Goal: Task Accomplishment & Management: Manage account settings

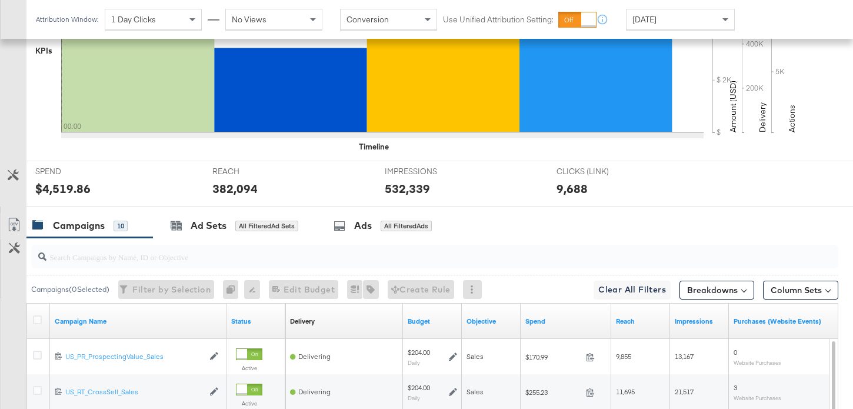
scroll to position [424, 0]
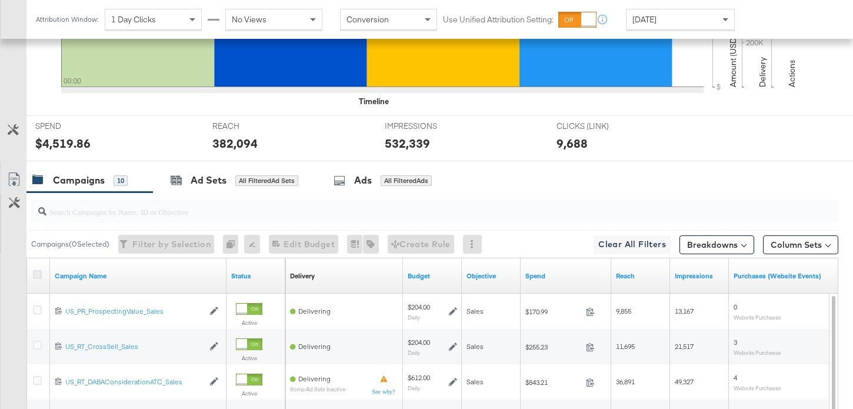
click at [38, 272] on icon at bounding box center [37, 274] width 9 height 9
click at [0, 0] on input "checkbox" at bounding box center [0, 0] width 0 height 0
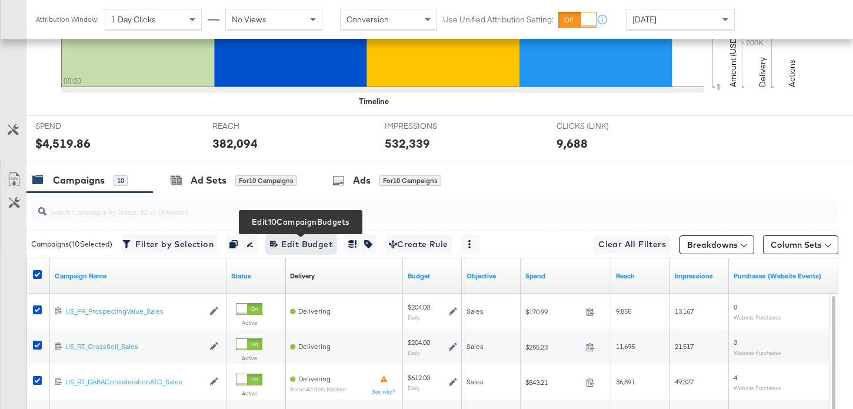
click at [300, 238] on span "Edit 10 Campaign Budgets Edit Budget" at bounding box center [301, 244] width 62 height 15
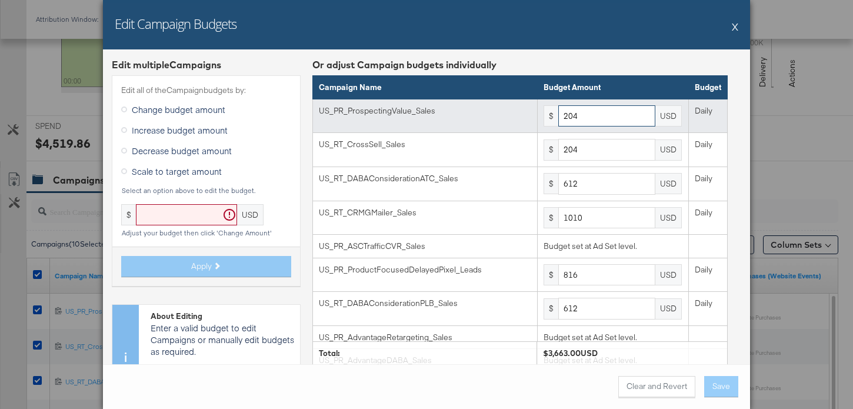
click at [623, 118] on input "204" at bounding box center [606, 116] width 97 height 22
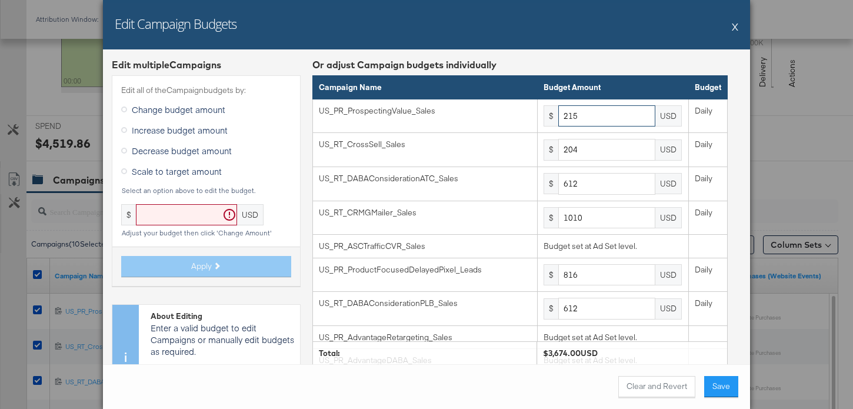
type input "215"
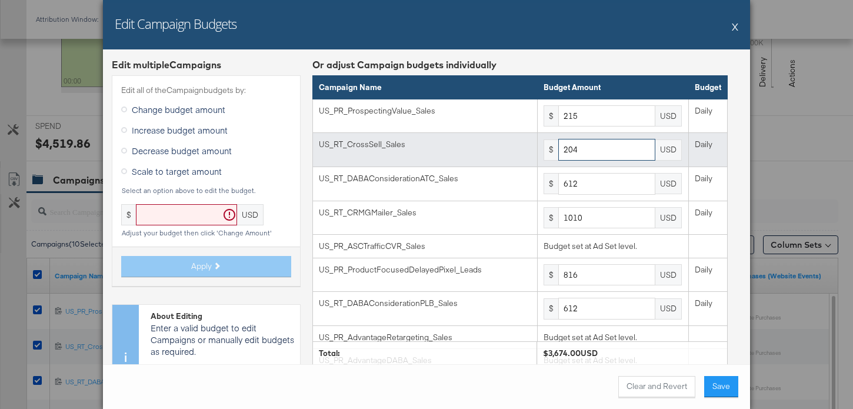
click at [592, 151] on input "204" at bounding box center [606, 150] width 97 height 22
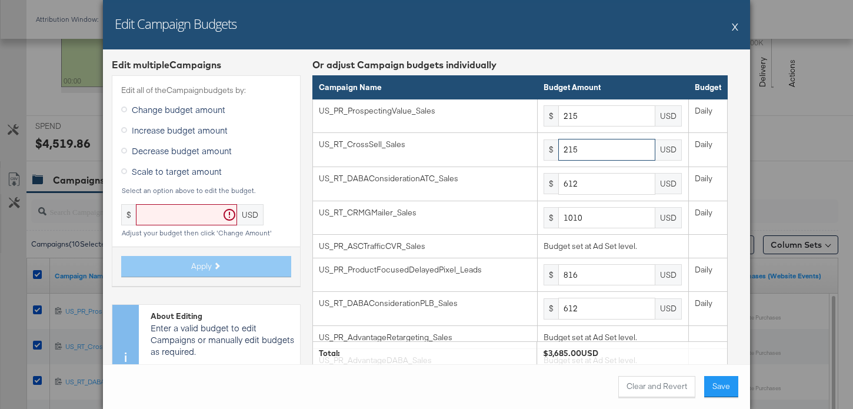
type input "215"
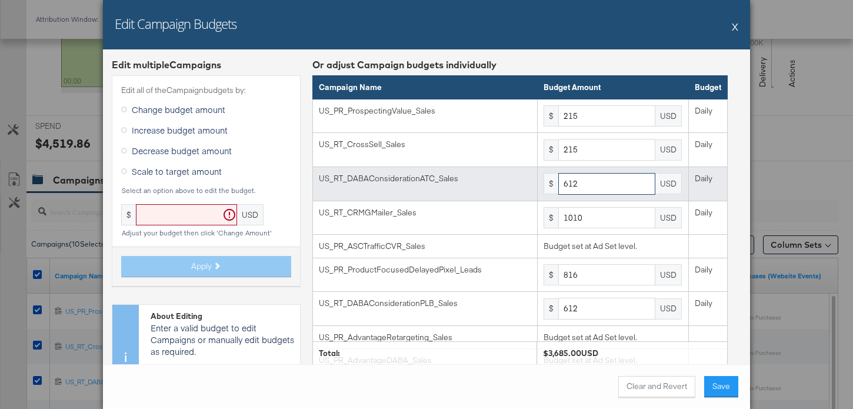
click at [600, 183] on input "612" at bounding box center [606, 184] width 97 height 22
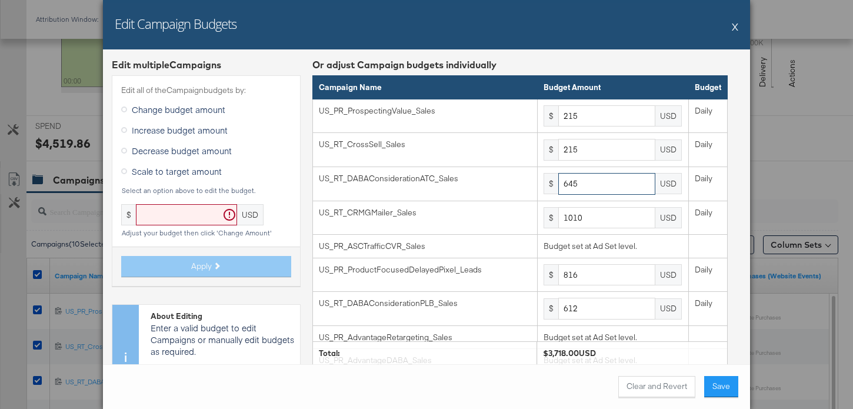
type input "645"
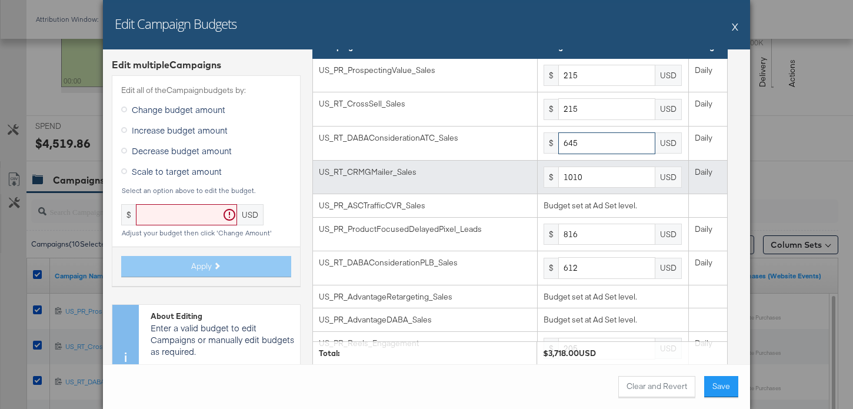
scroll to position [68, 0]
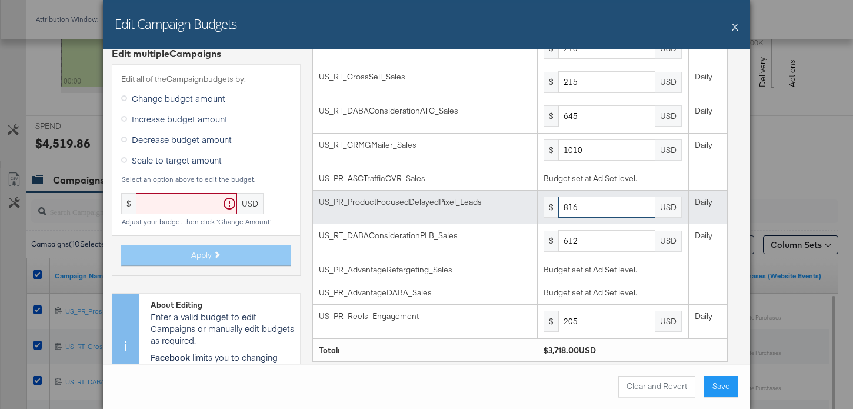
click at [572, 210] on input "816" at bounding box center [606, 208] width 97 height 22
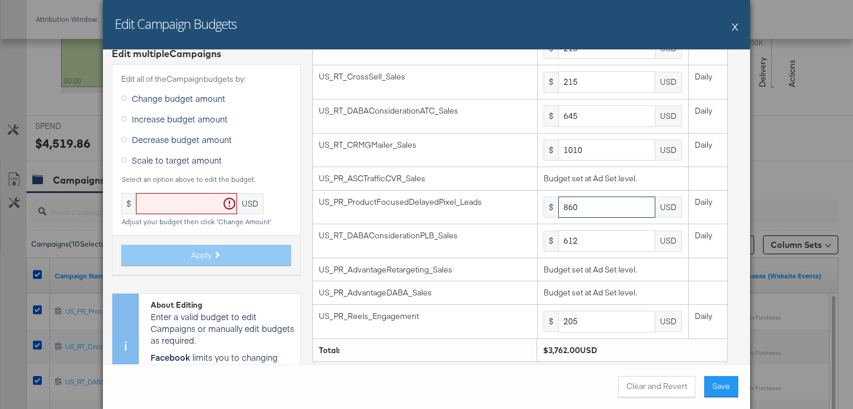
type input "860"
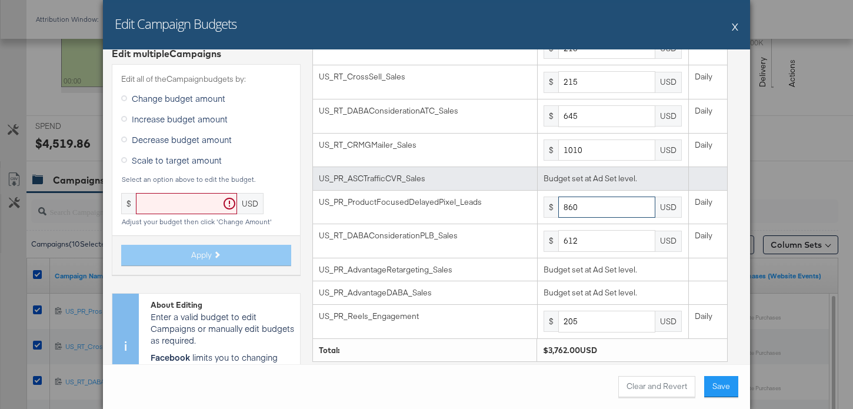
scroll to position [102, 0]
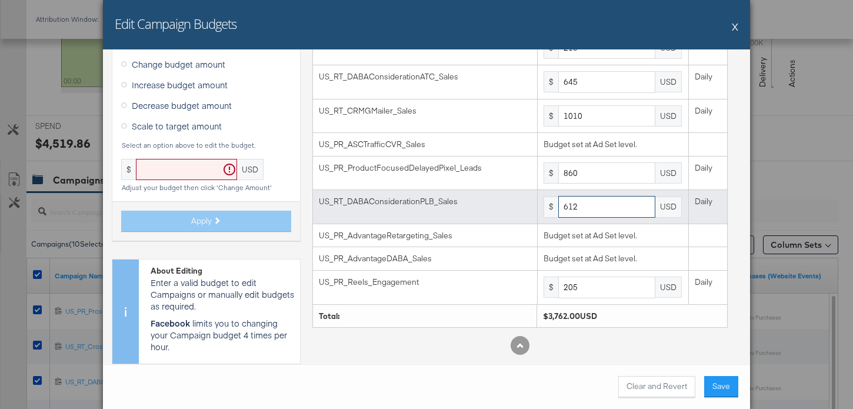
click at [587, 208] on input "612" at bounding box center [606, 207] width 97 height 22
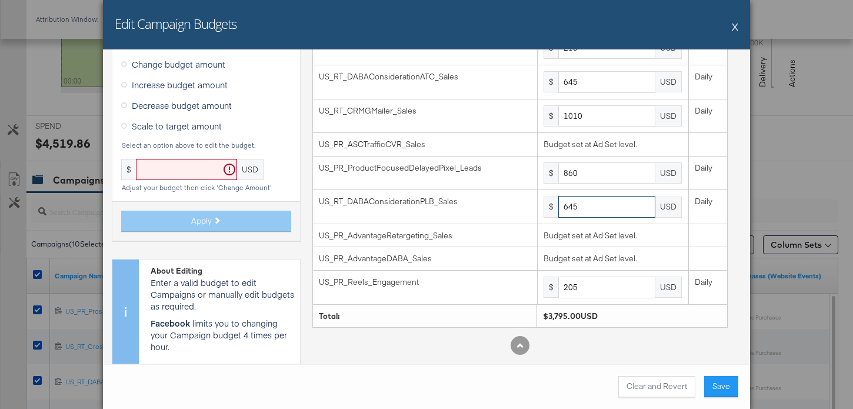
type input "645"
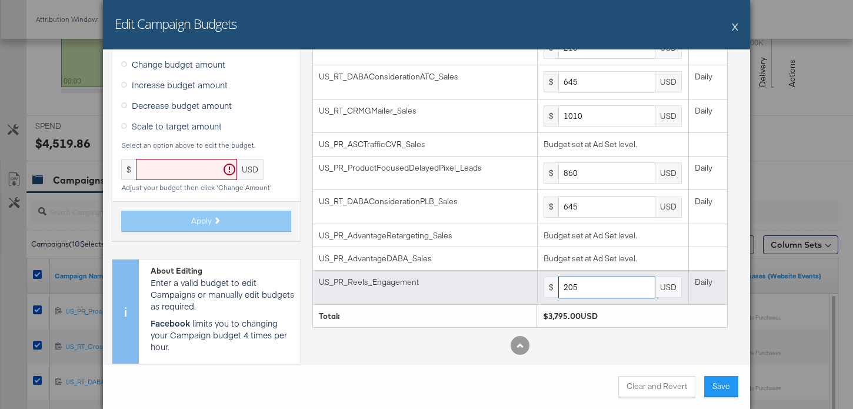
click at [596, 287] on input "205" at bounding box center [606, 288] width 97 height 22
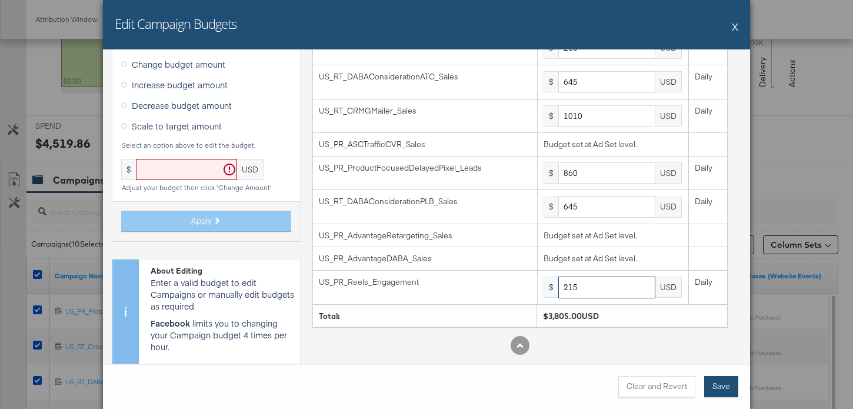
type input "215"
click at [717, 383] on button "Save" at bounding box center [721, 386] width 34 height 21
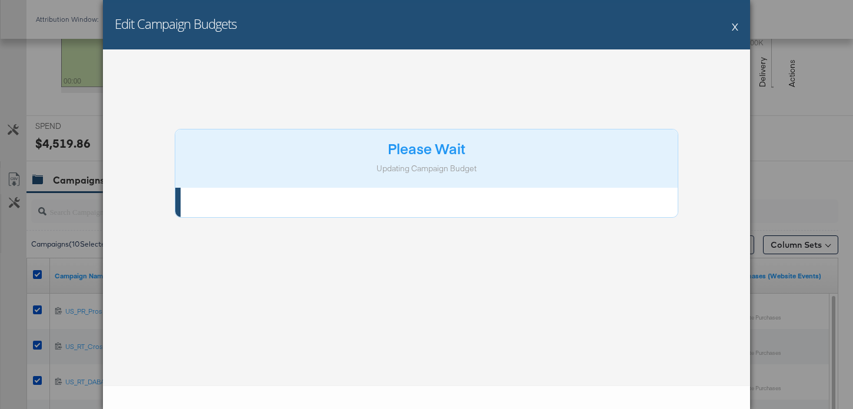
scroll to position [0, 0]
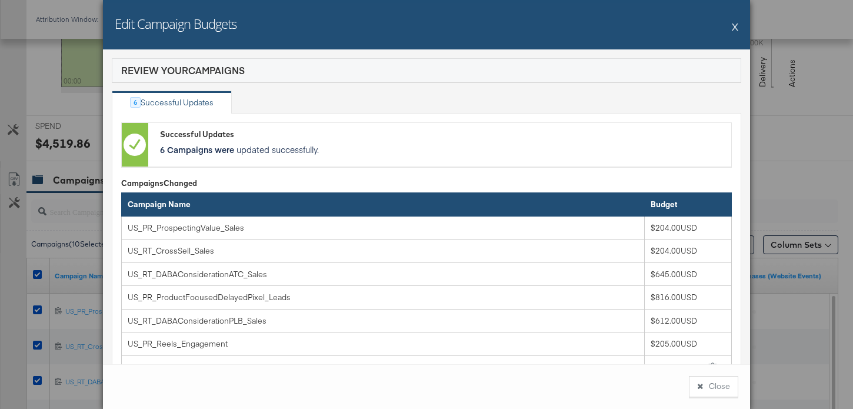
click at [708, 380] on button "Close" at bounding box center [713, 386] width 49 height 21
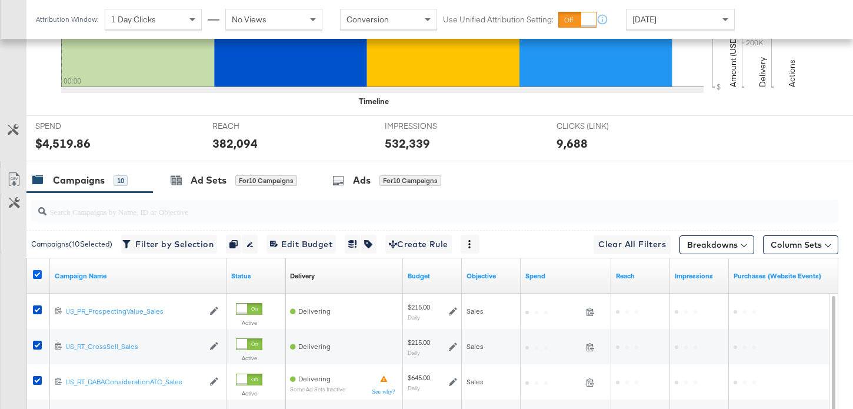
click at [41, 273] on icon at bounding box center [37, 274] width 9 height 9
click at [0, 0] on input "checkbox" at bounding box center [0, 0] width 0 height 0
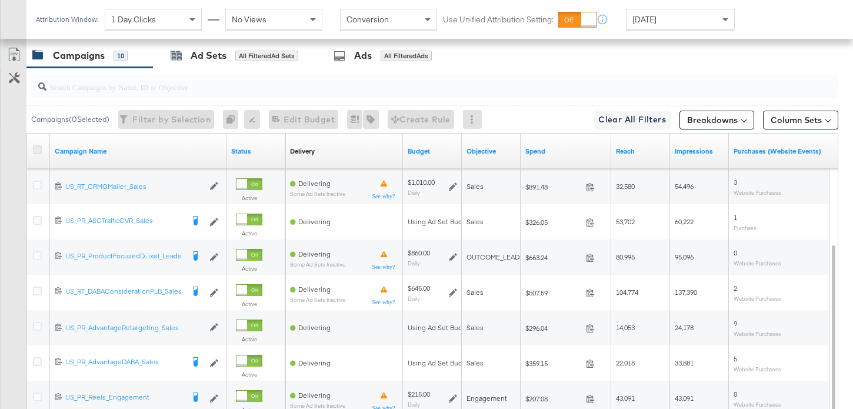
scroll to position [597, 0]
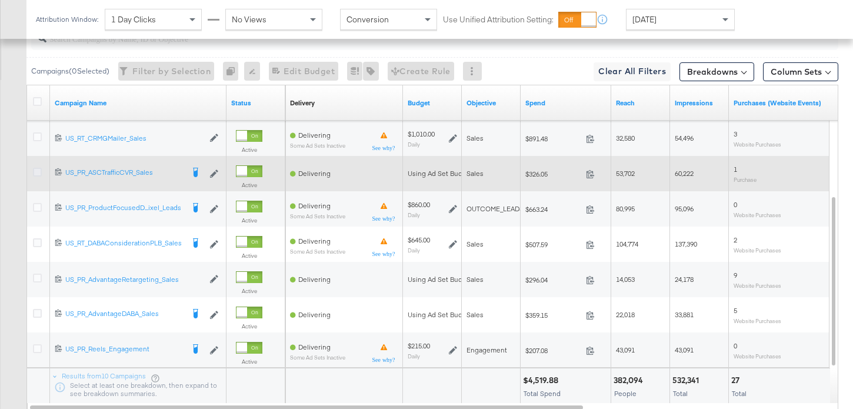
click at [36, 174] on icon at bounding box center [37, 172] width 9 height 9
click at [0, 0] on input "checkbox" at bounding box center [0, 0] width 0 height 0
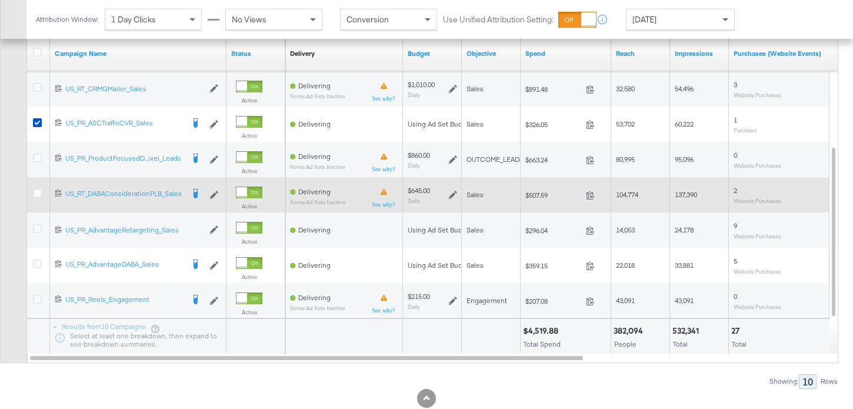
scroll to position [651, 0]
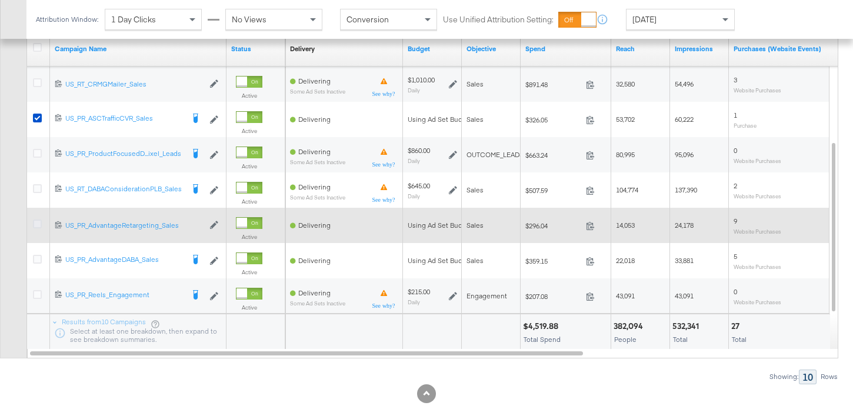
click at [38, 223] on icon at bounding box center [37, 223] width 9 height 9
click at [0, 0] on input "checkbox" at bounding box center [0, 0] width 0 height 0
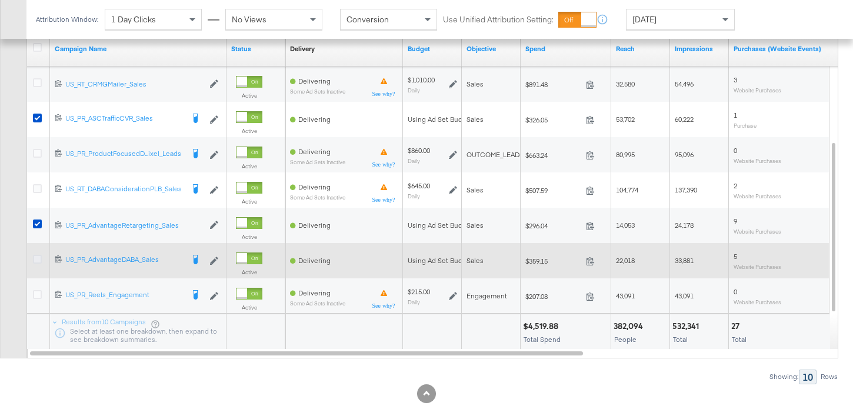
click at [36, 258] on icon at bounding box center [37, 259] width 9 height 9
click at [0, 0] on input "checkbox" at bounding box center [0, 0] width 0 height 0
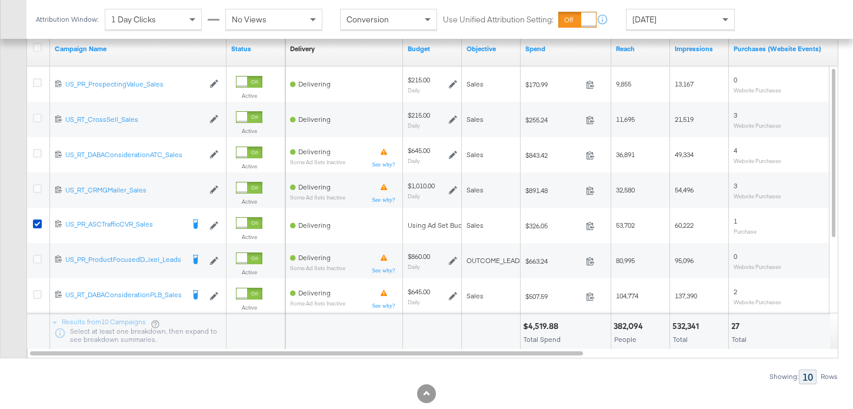
scroll to position [357, 0]
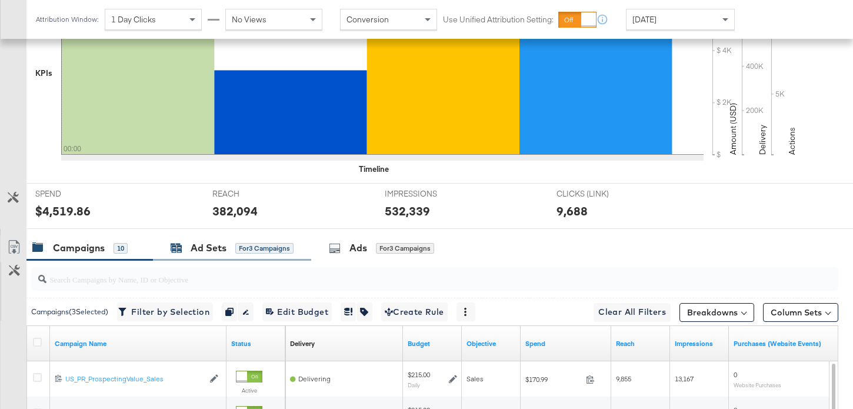
click at [191, 254] on div "Ad Sets" at bounding box center [209, 248] width 36 height 14
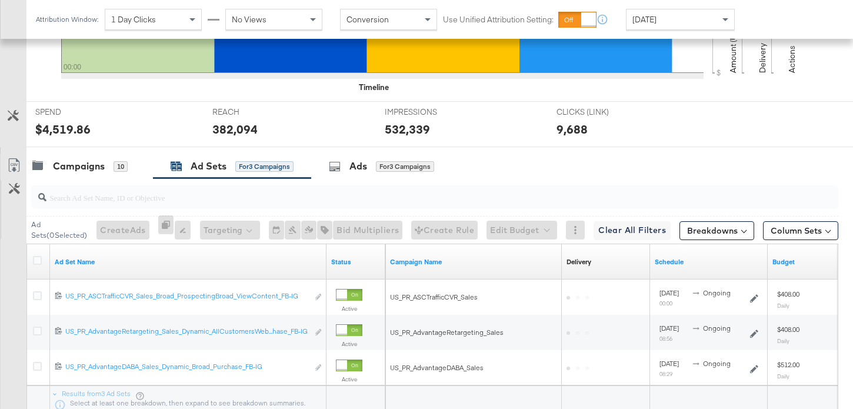
scroll to position [531, 0]
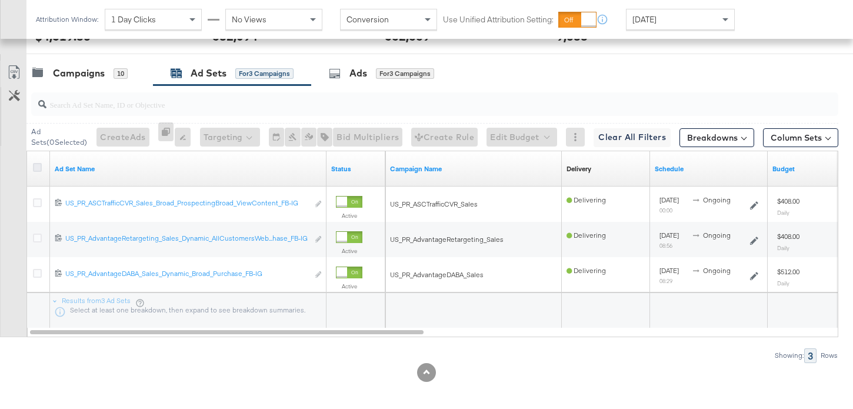
click at [39, 164] on icon at bounding box center [37, 167] width 9 height 9
click at [0, 0] on input "checkbox" at bounding box center [0, 0] width 0 height 0
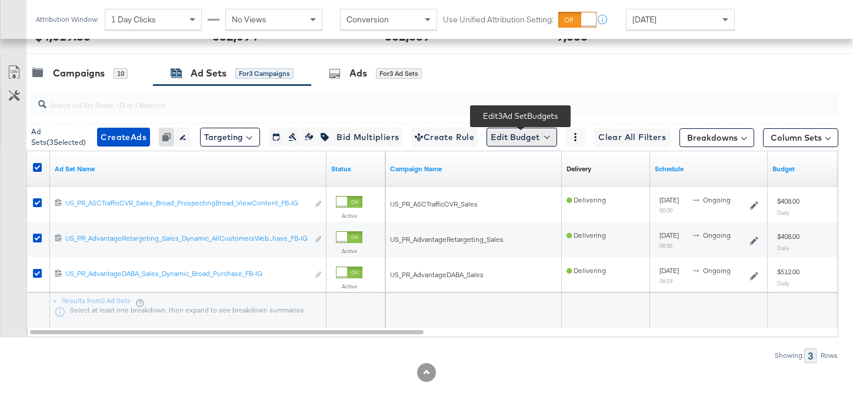
click at [525, 135] on button "Edit Budget" at bounding box center [522, 137] width 71 height 19
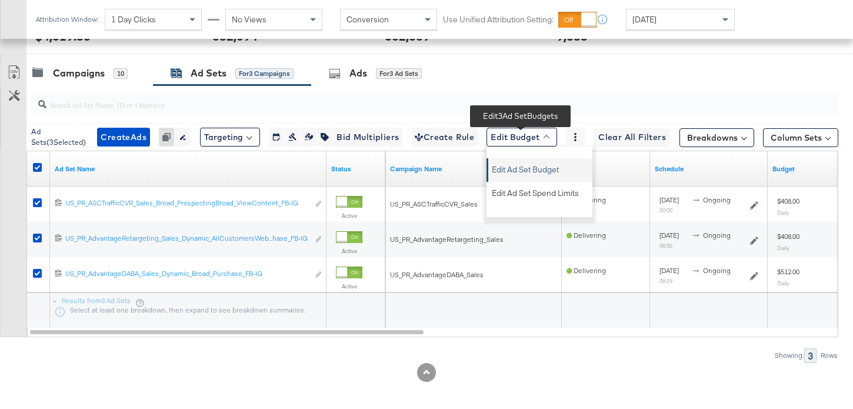
click at [529, 174] on span "Edit Ad Set Budget" at bounding box center [525, 167] width 67 height 15
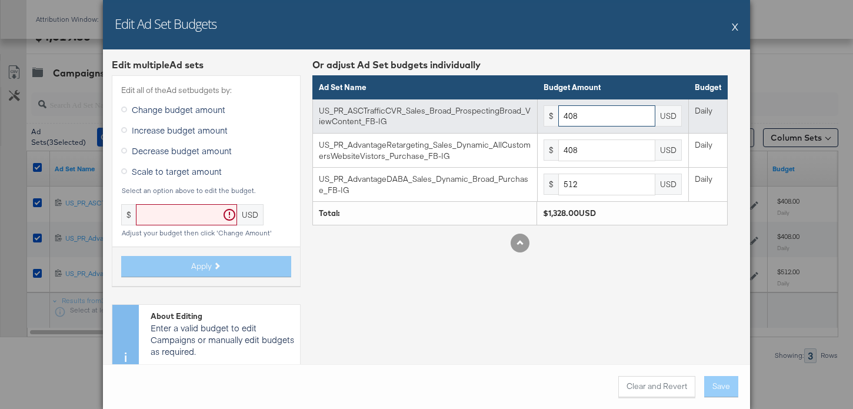
click at [586, 118] on input "408" at bounding box center [606, 116] width 97 height 22
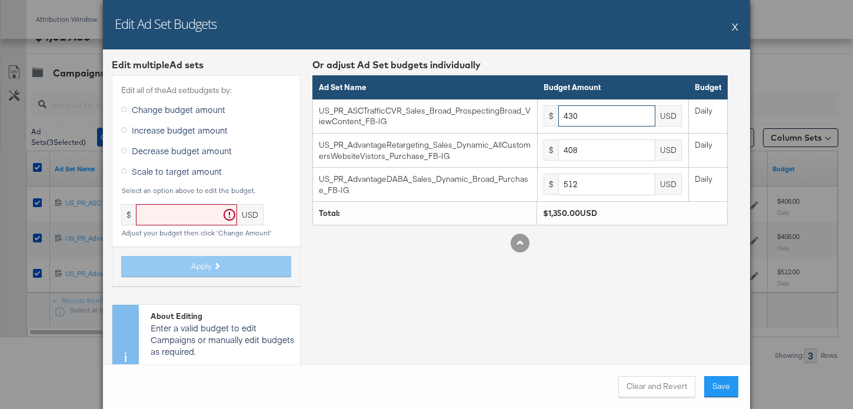
type input "430"
